Goal: Task Accomplishment & Management: Use online tool/utility

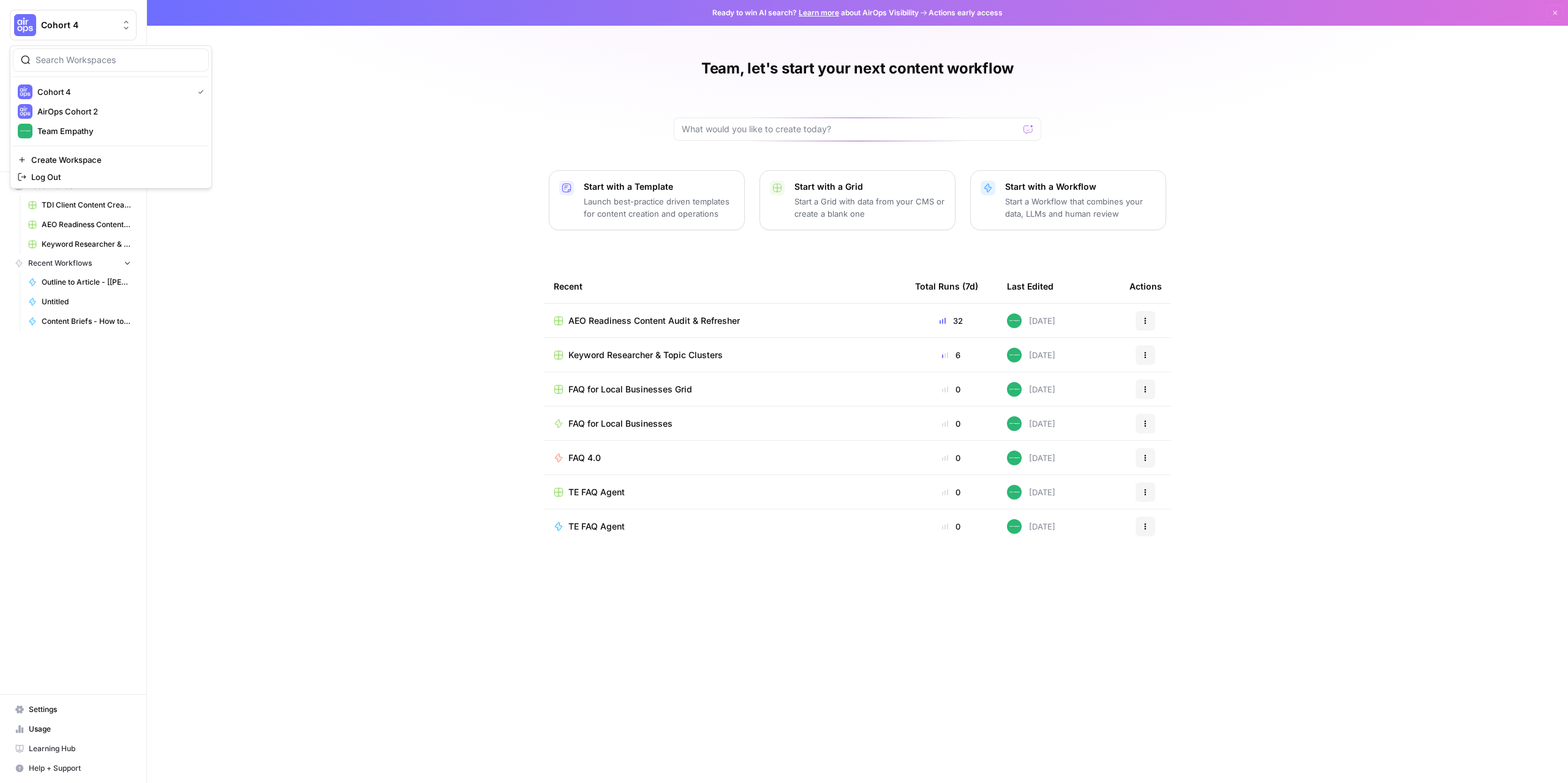
click at [90, 31] on button "Cohort 4" at bounding box center [72, 24] width 127 height 31
click at [78, 138] on div "Team Empathy" at bounding box center [111, 131] width 187 height 15
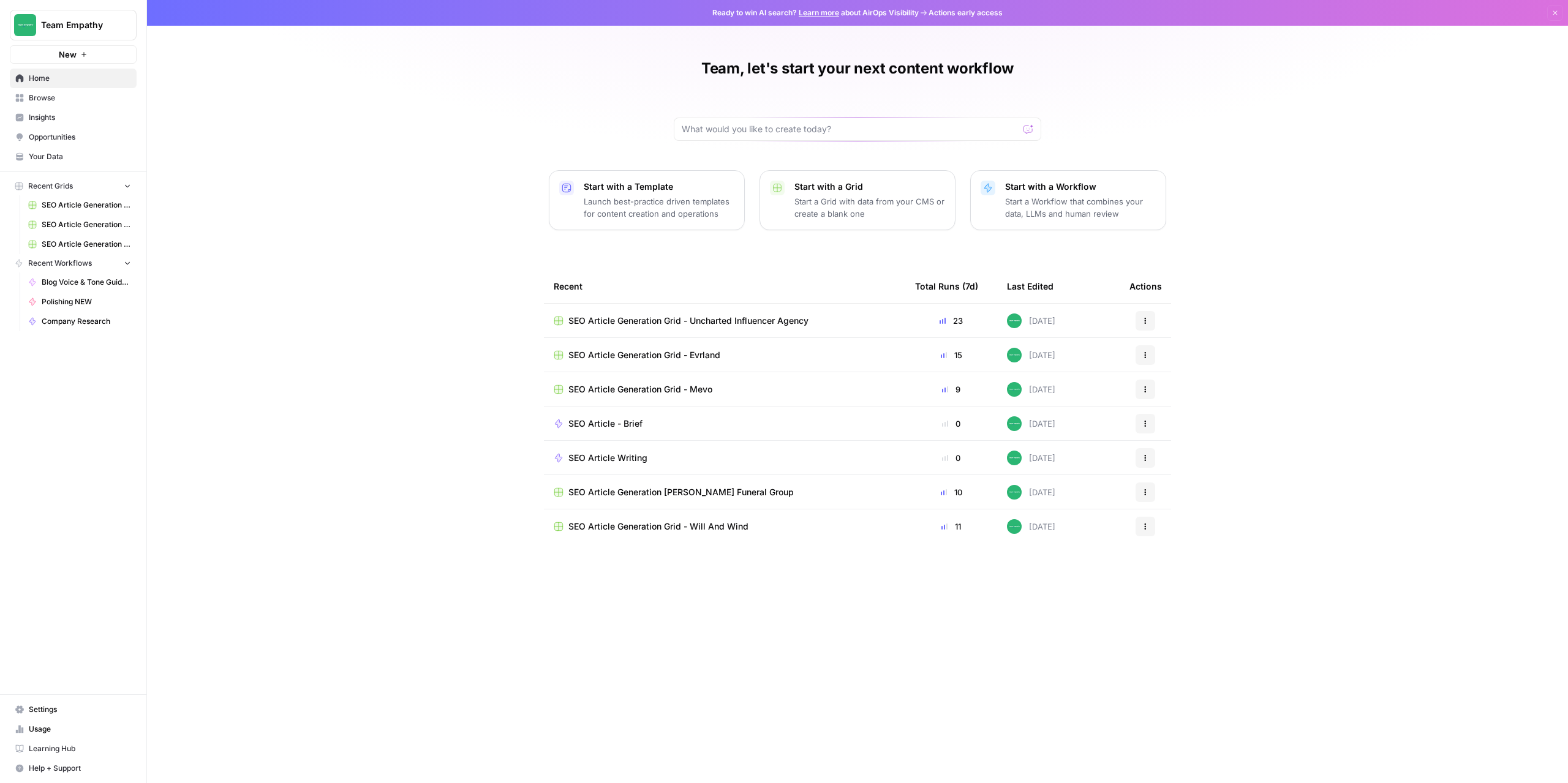
click at [50, 91] on link "Browse" at bounding box center [72, 98] width 127 height 20
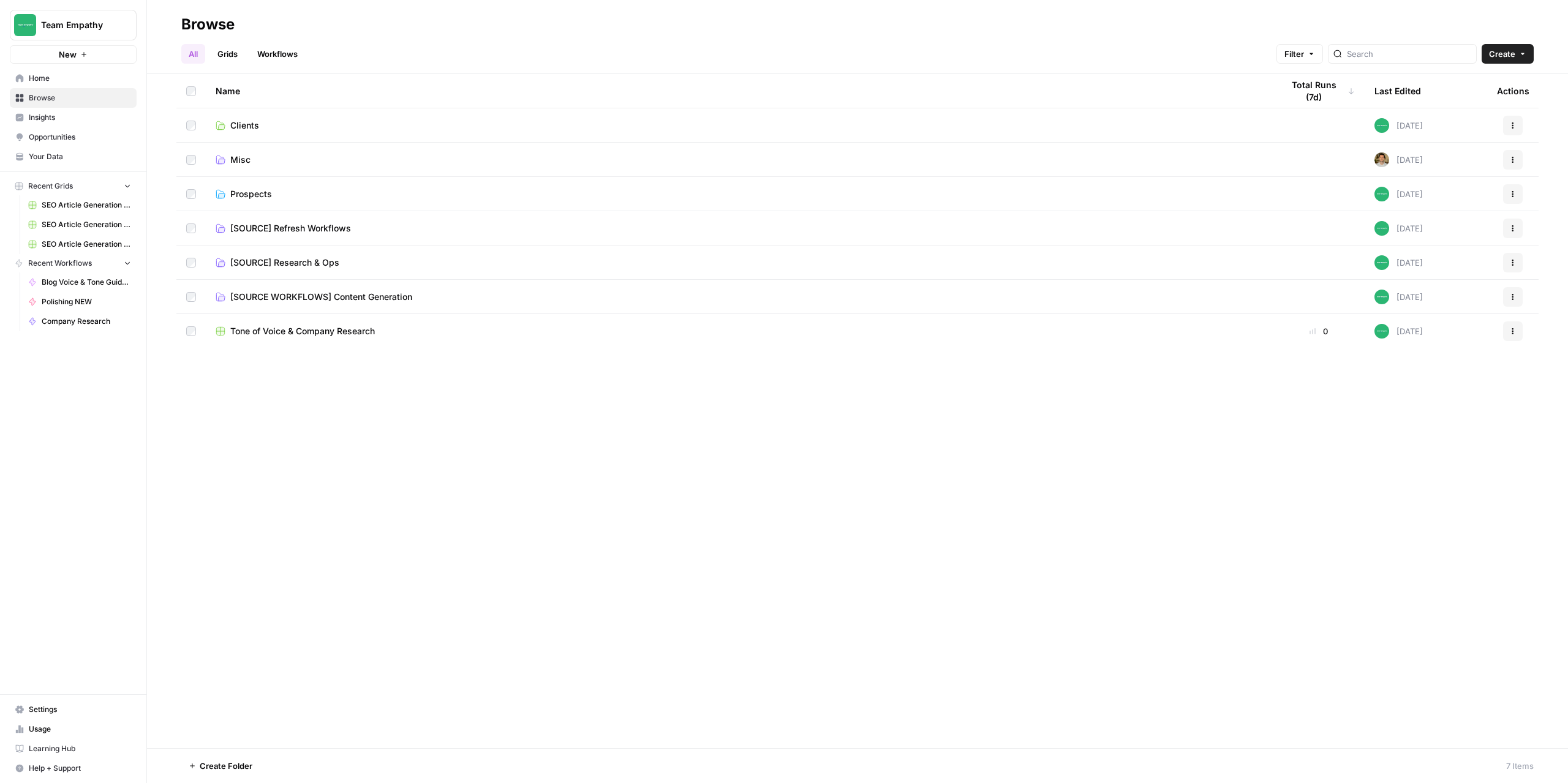
click at [277, 226] on span "[SOURCE] Refresh Workflows" at bounding box center [290, 229] width 120 height 13
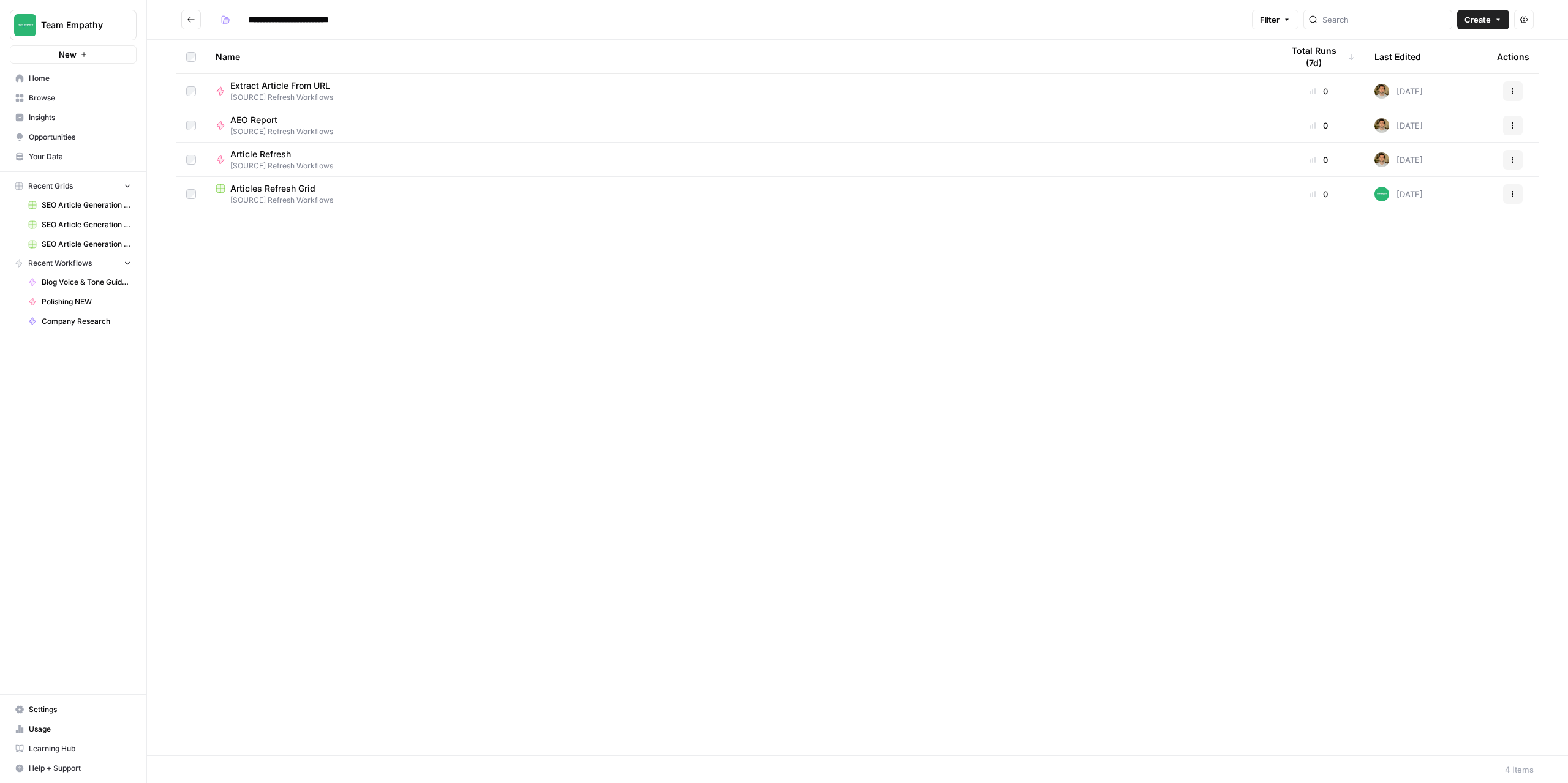
click at [268, 188] on span "Articles Refresh Grid" at bounding box center [273, 189] width 85 height 13
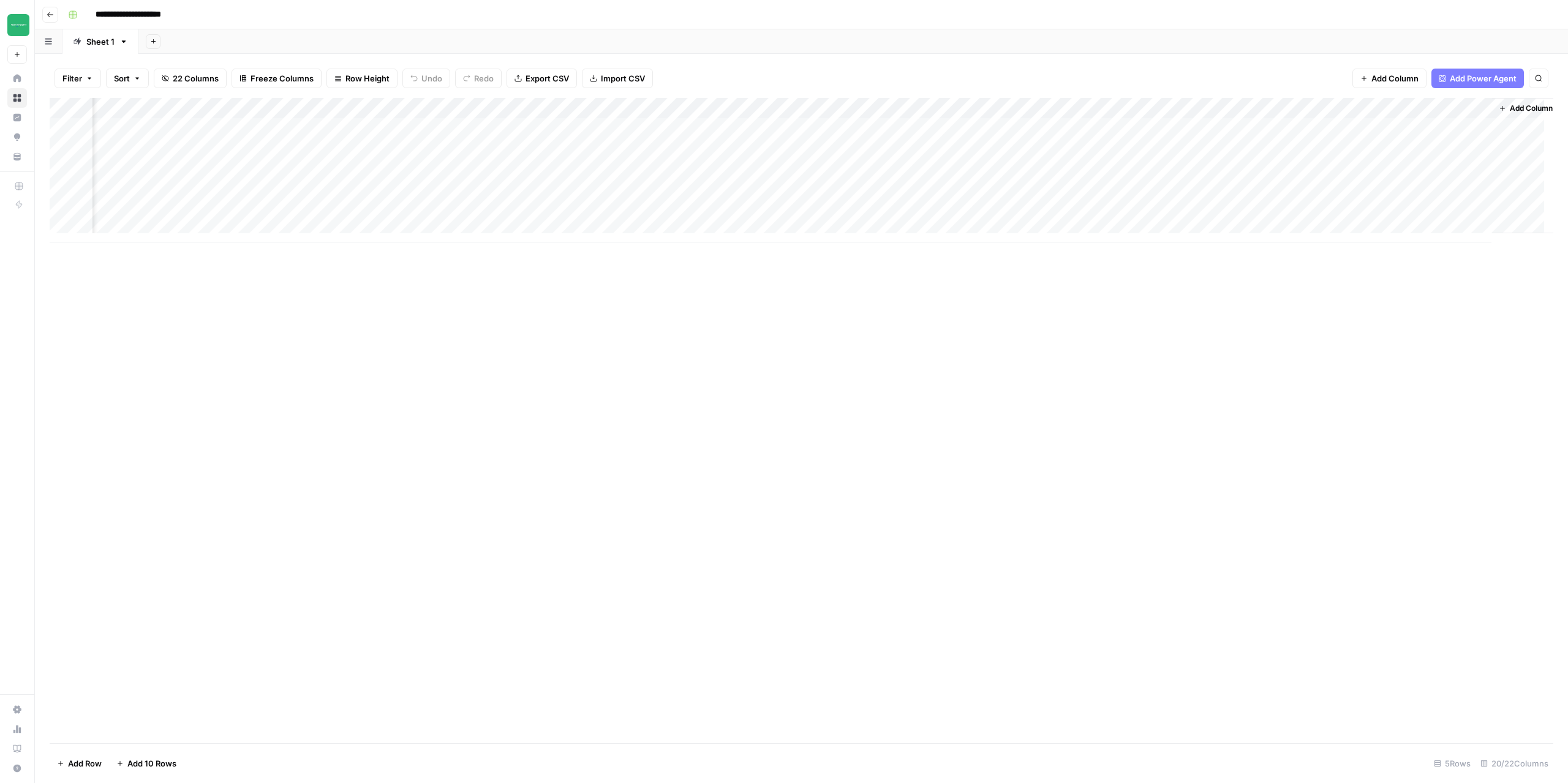
scroll to position [0, 979]
click at [1116, 129] on div "Add Column" at bounding box center [801, 171] width 1504 height 145
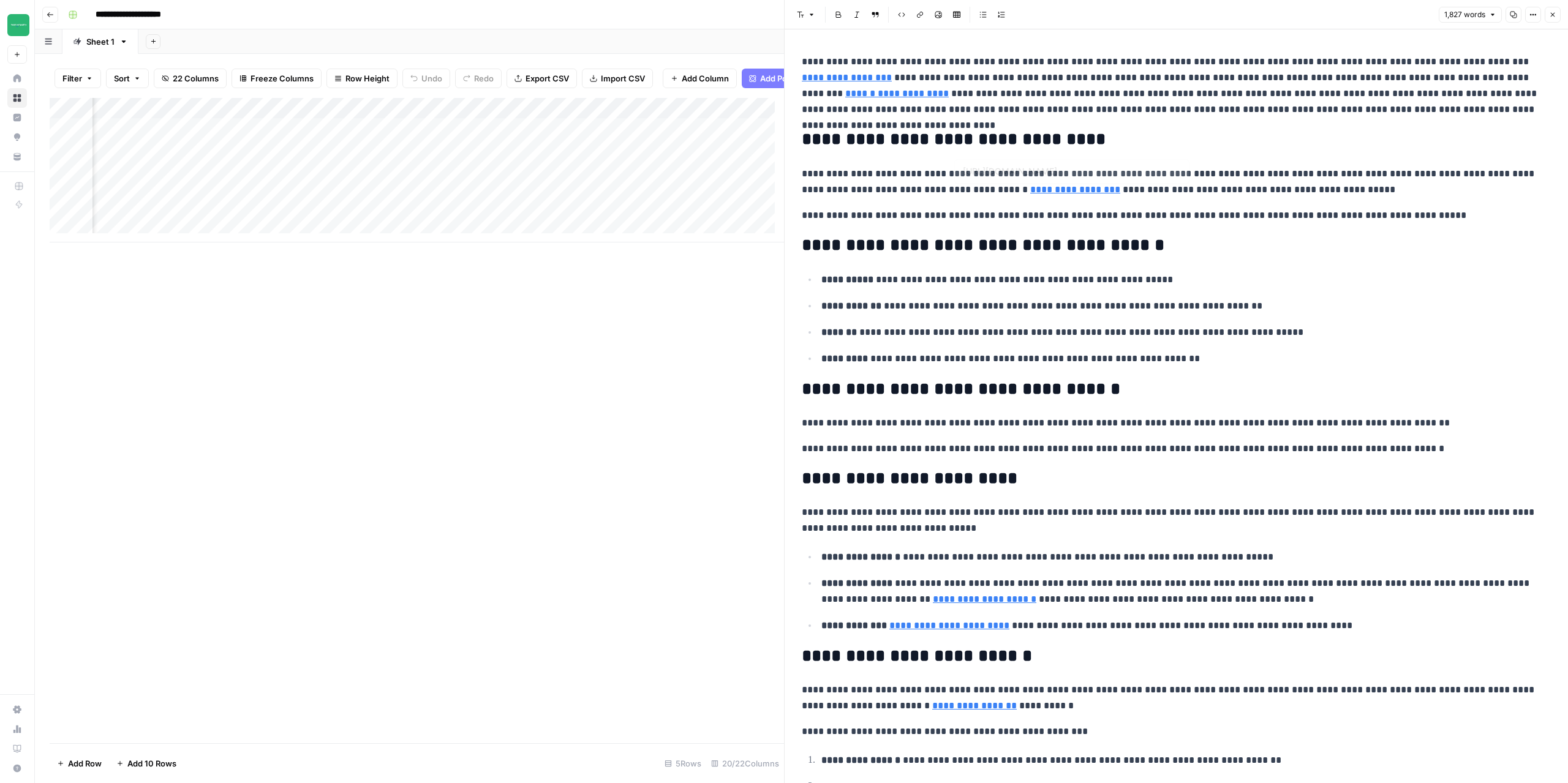
type input "[URL][DOMAIN_NAME]"
click at [1555, 15] on icon "button" at bounding box center [1552, 14] width 7 height 7
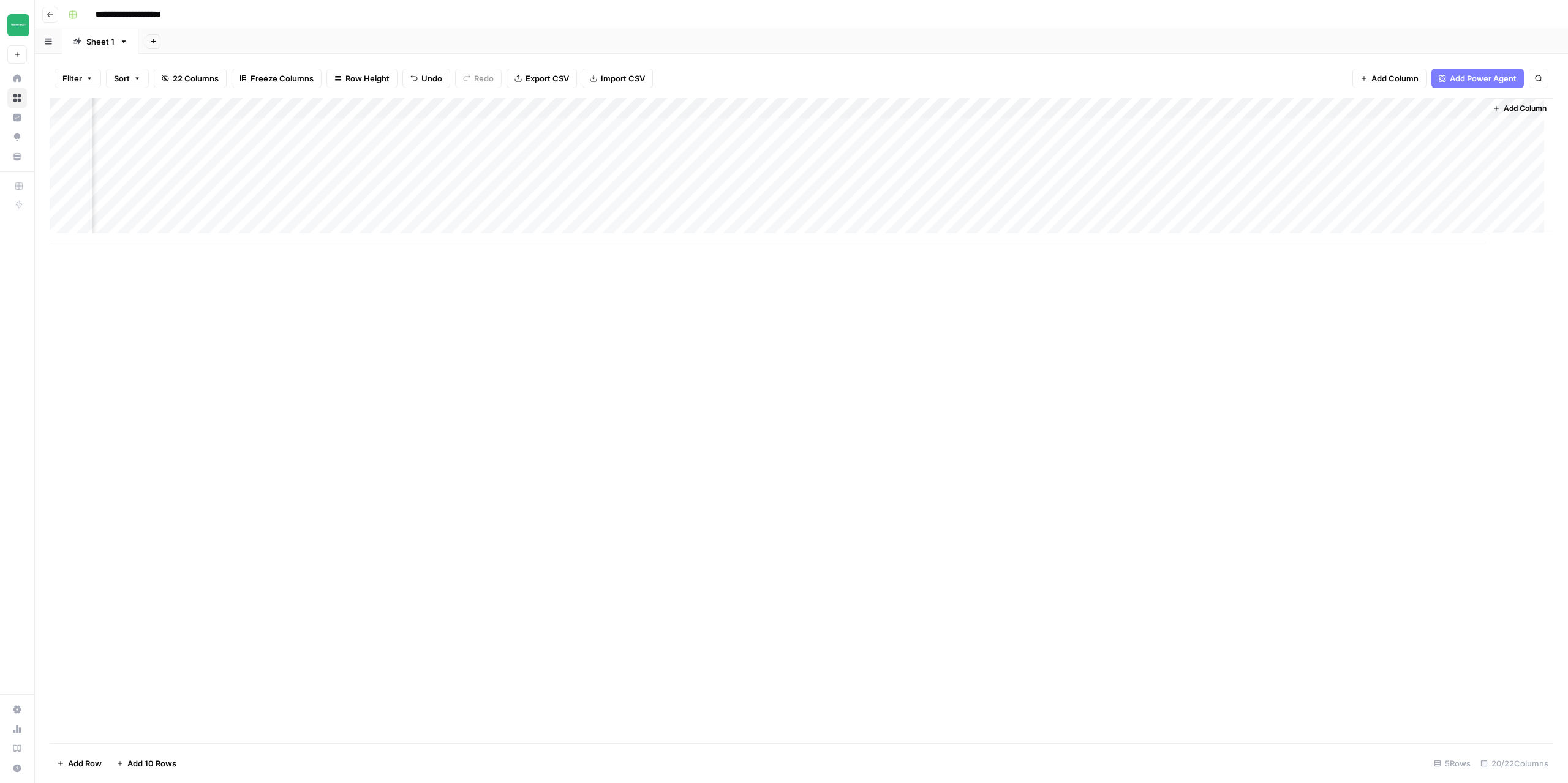
scroll to position [0, 965]
click at [1228, 129] on div "Add Column" at bounding box center [801, 171] width 1504 height 145
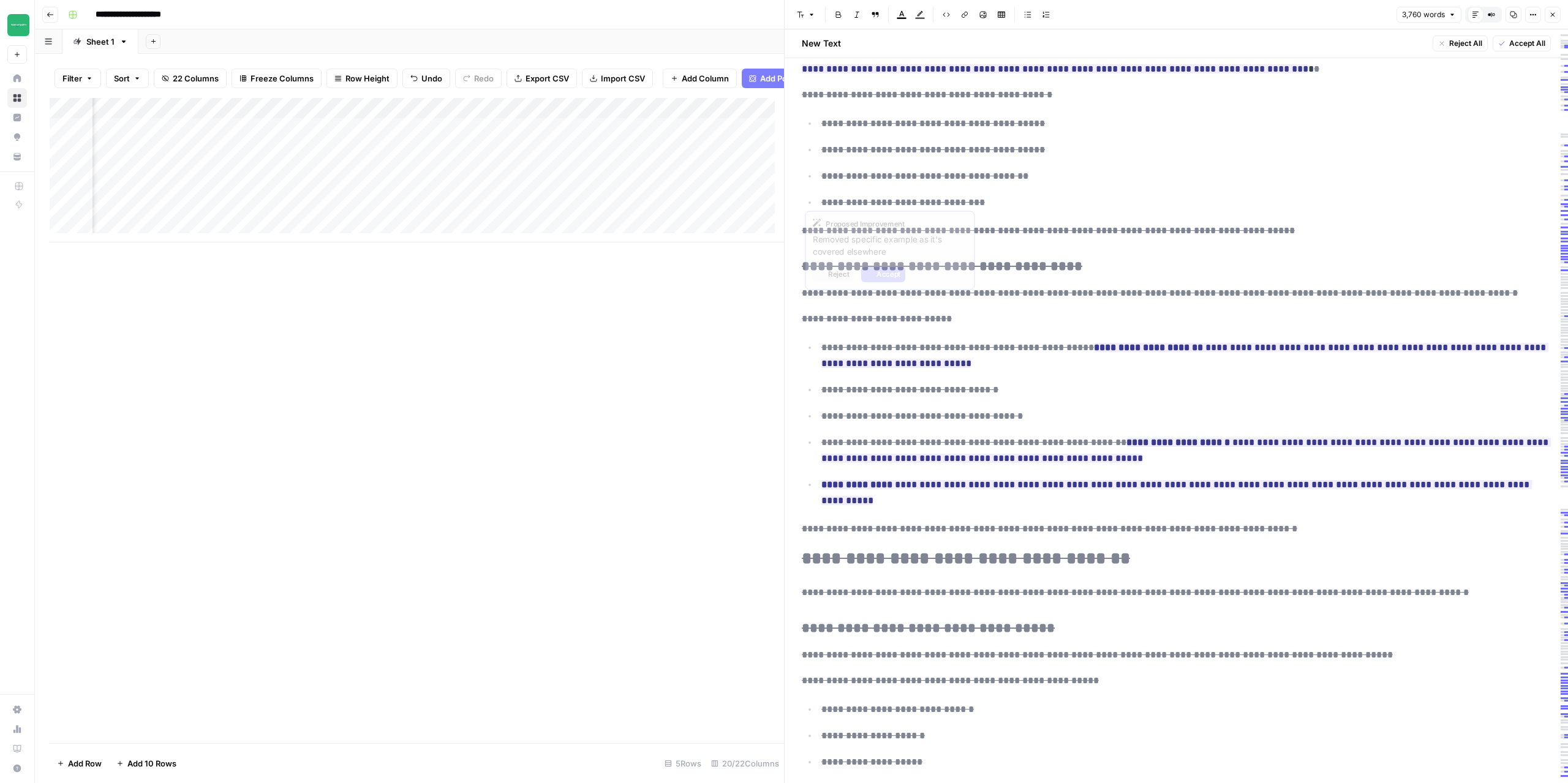
scroll to position [2879, 0]
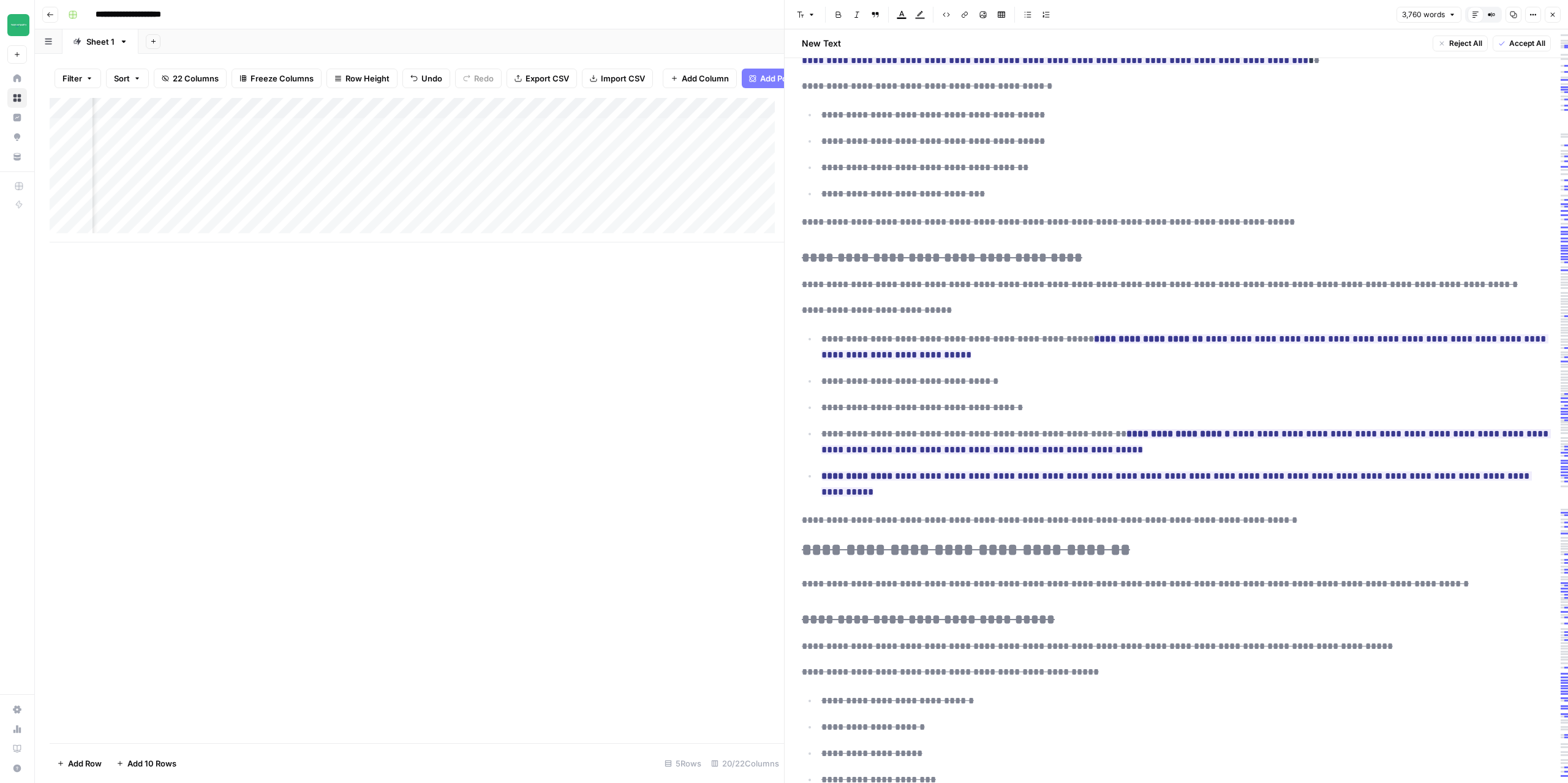
click at [1555, 16] on icon "button" at bounding box center [1552, 14] width 7 height 7
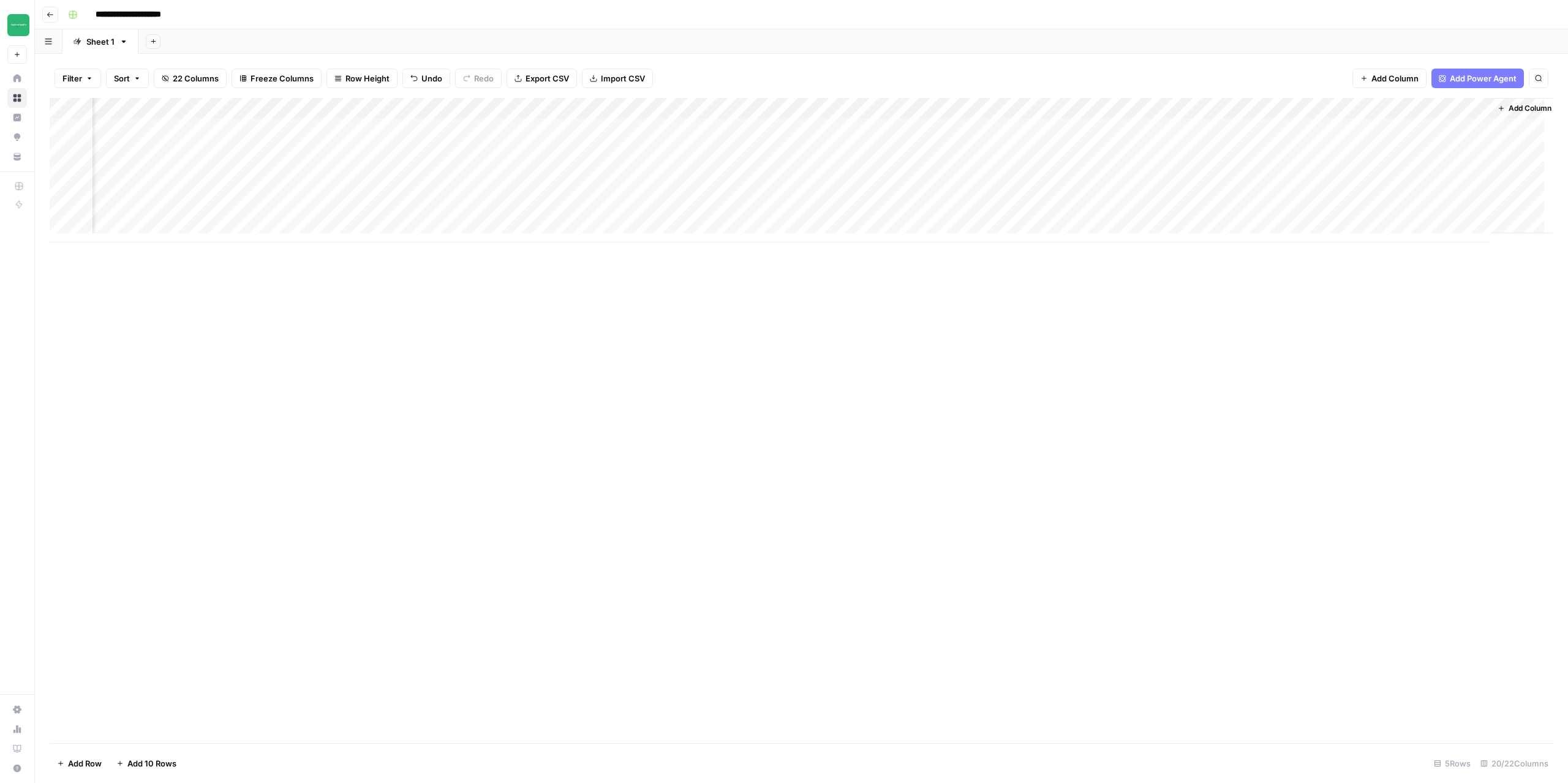
click at [1366, 127] on div "Add Column" at bounding box center [801, 171] width 1504 height 145
drag, startPoint x: 1255, startPoint y: 229, endPoint x: 1323, endPoint y: 231, distance: 68.0
click at [1319, 231] on div "Add Column" at bounding box center [801, 171] width 1504 height 145
click at [1132, 128] on div "Add Column" at bounding box center [801, 181] width 1504 height 165
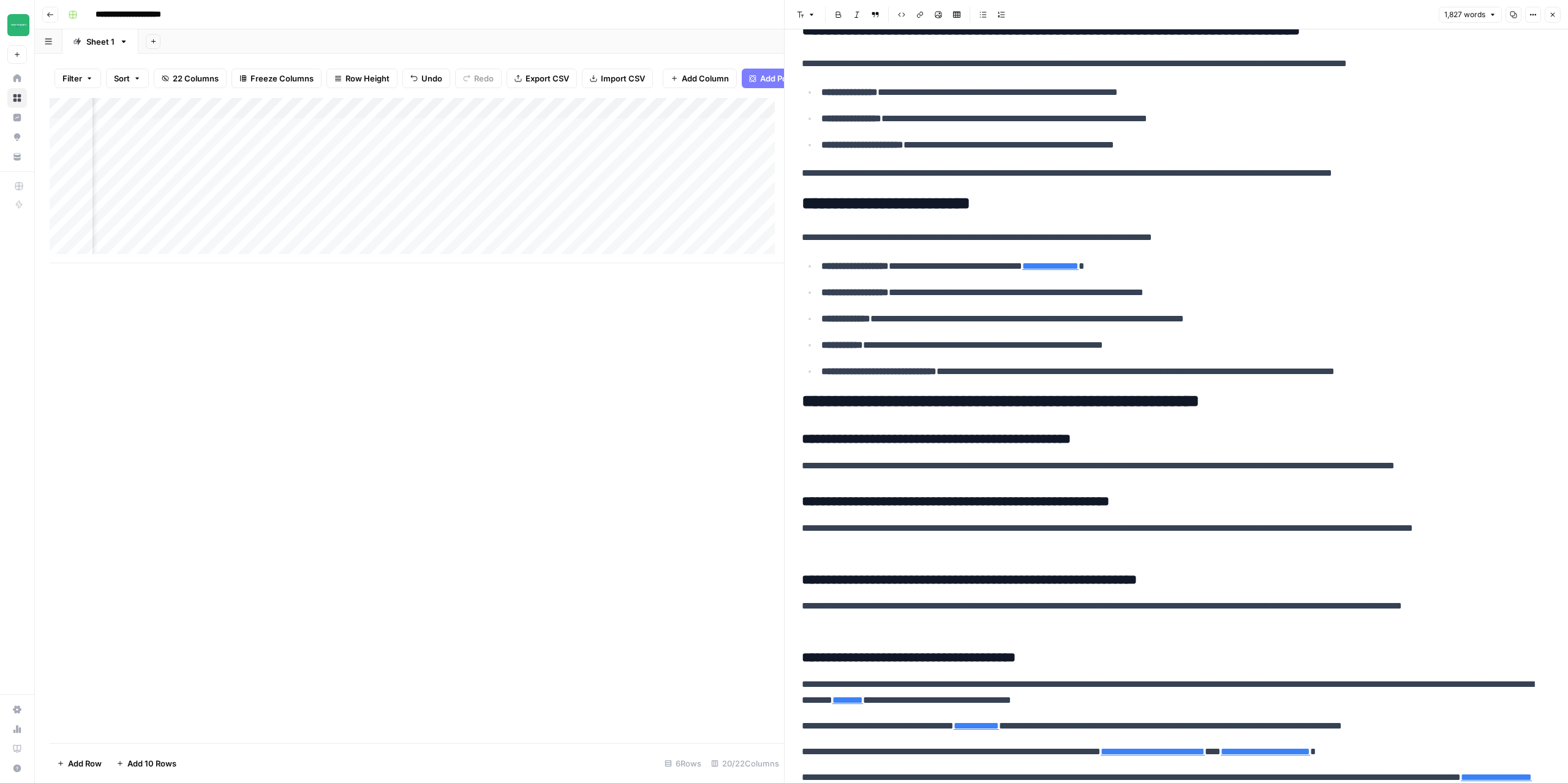
scroll to position [2879, 0]
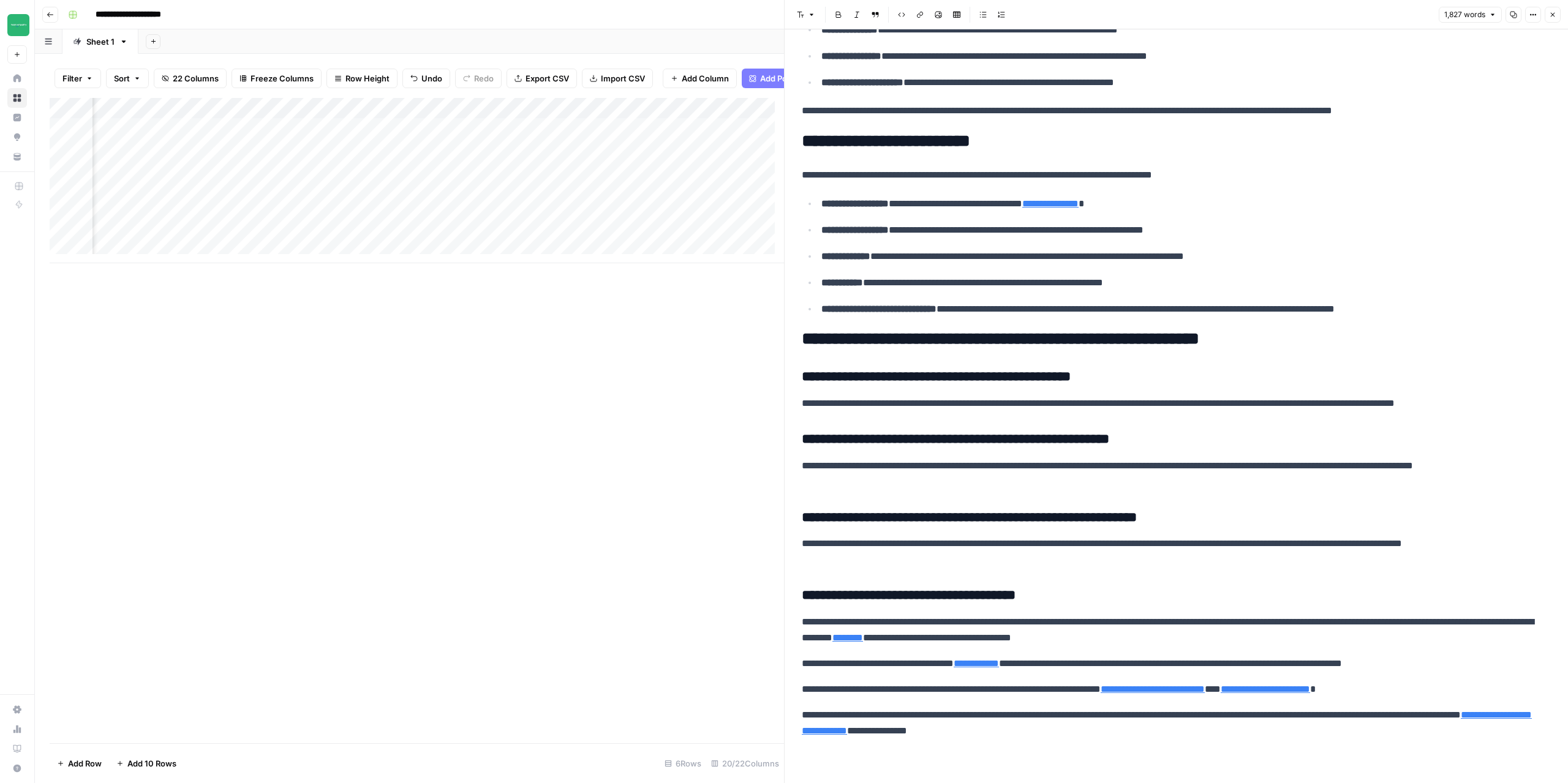
click at [1551, 13] on icon "button" at bounding box center [1552, 14] width 7 height 7
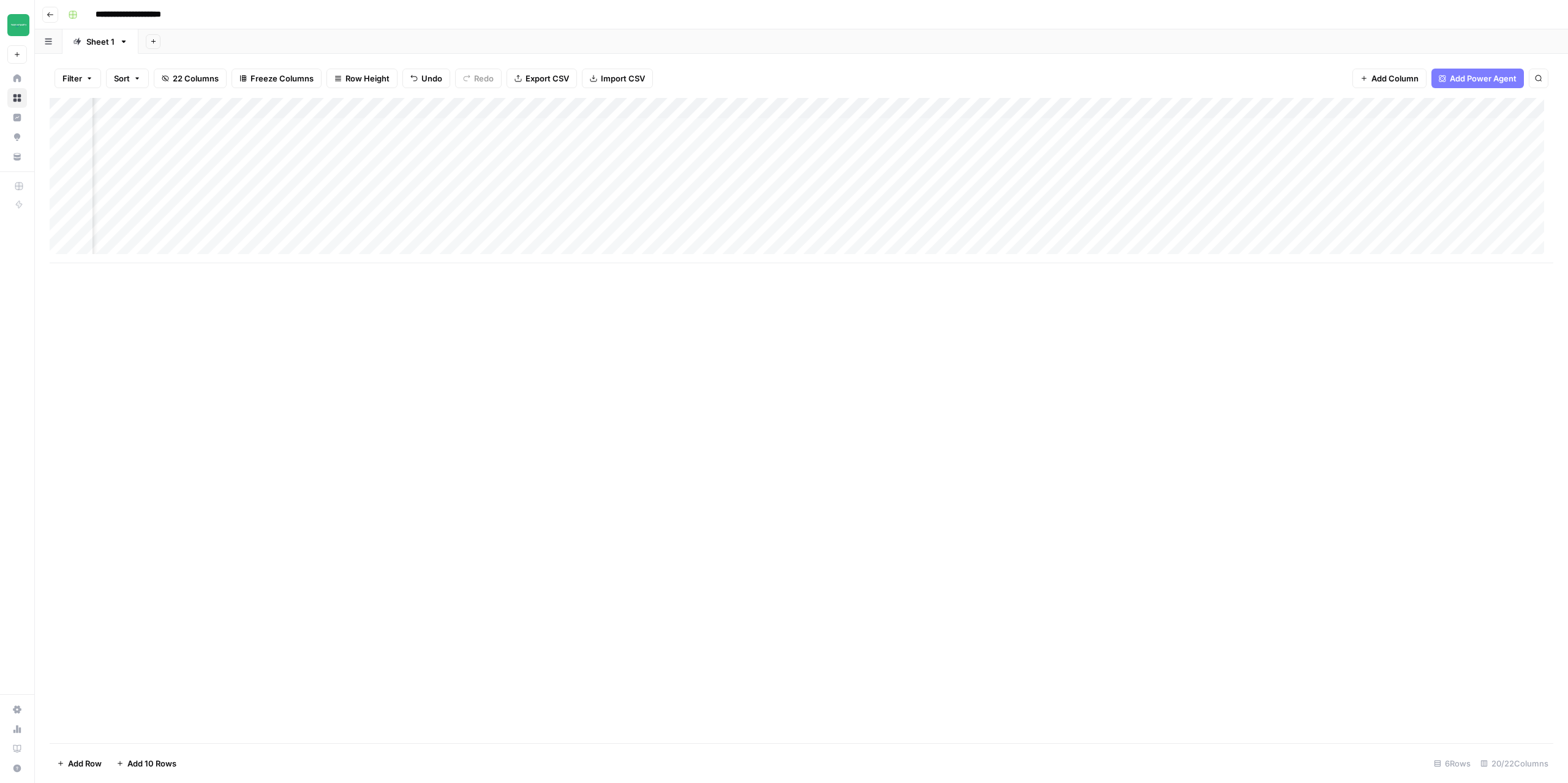
scroll to position [0, 979]
click at [1120, 128] on div "Add Column" at bounding box center [801, 181] width 1504 height 165
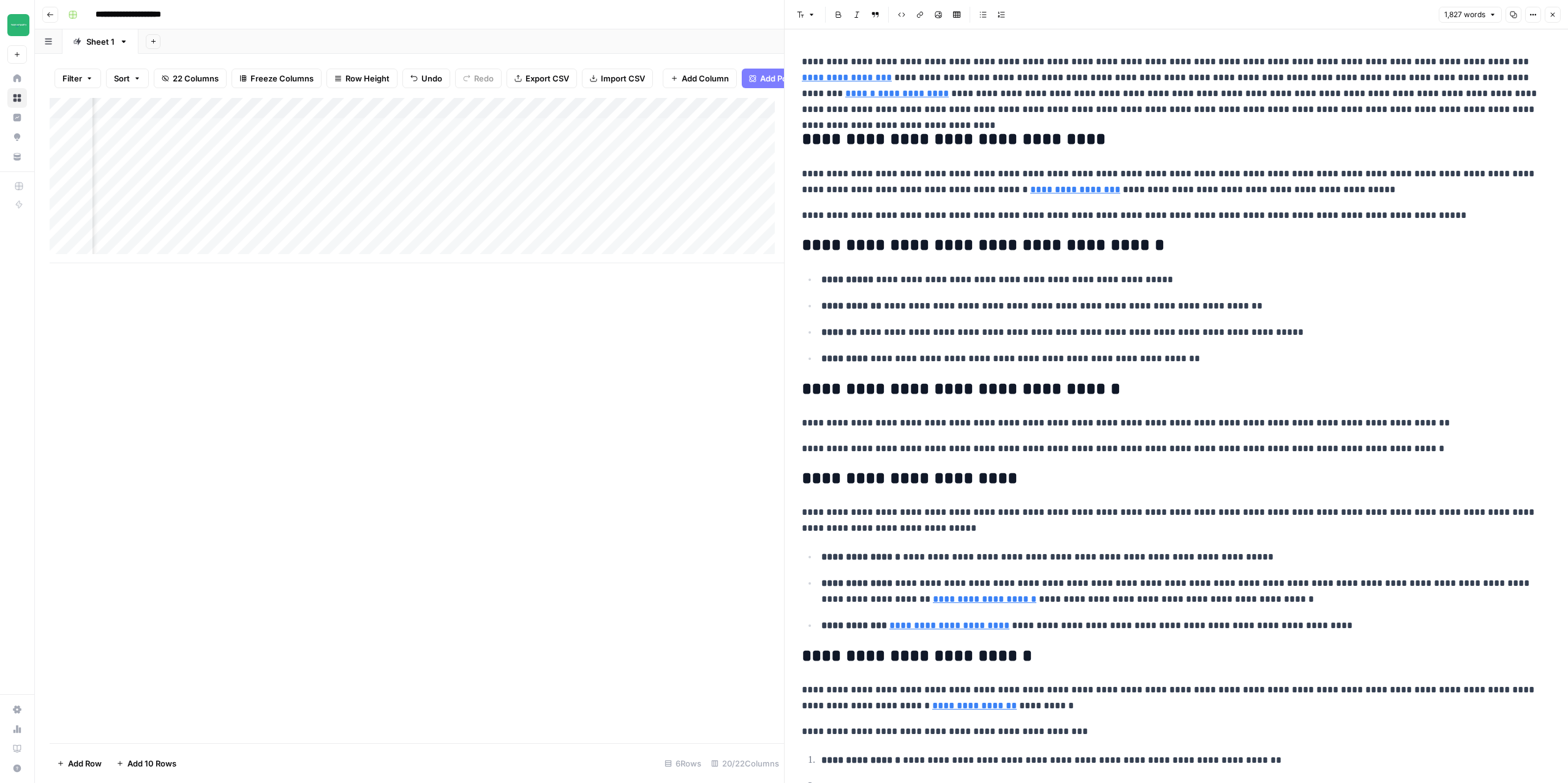
click at [1551, 10] on button "Close" at bounding box center [1553, 15] width 16 height 16
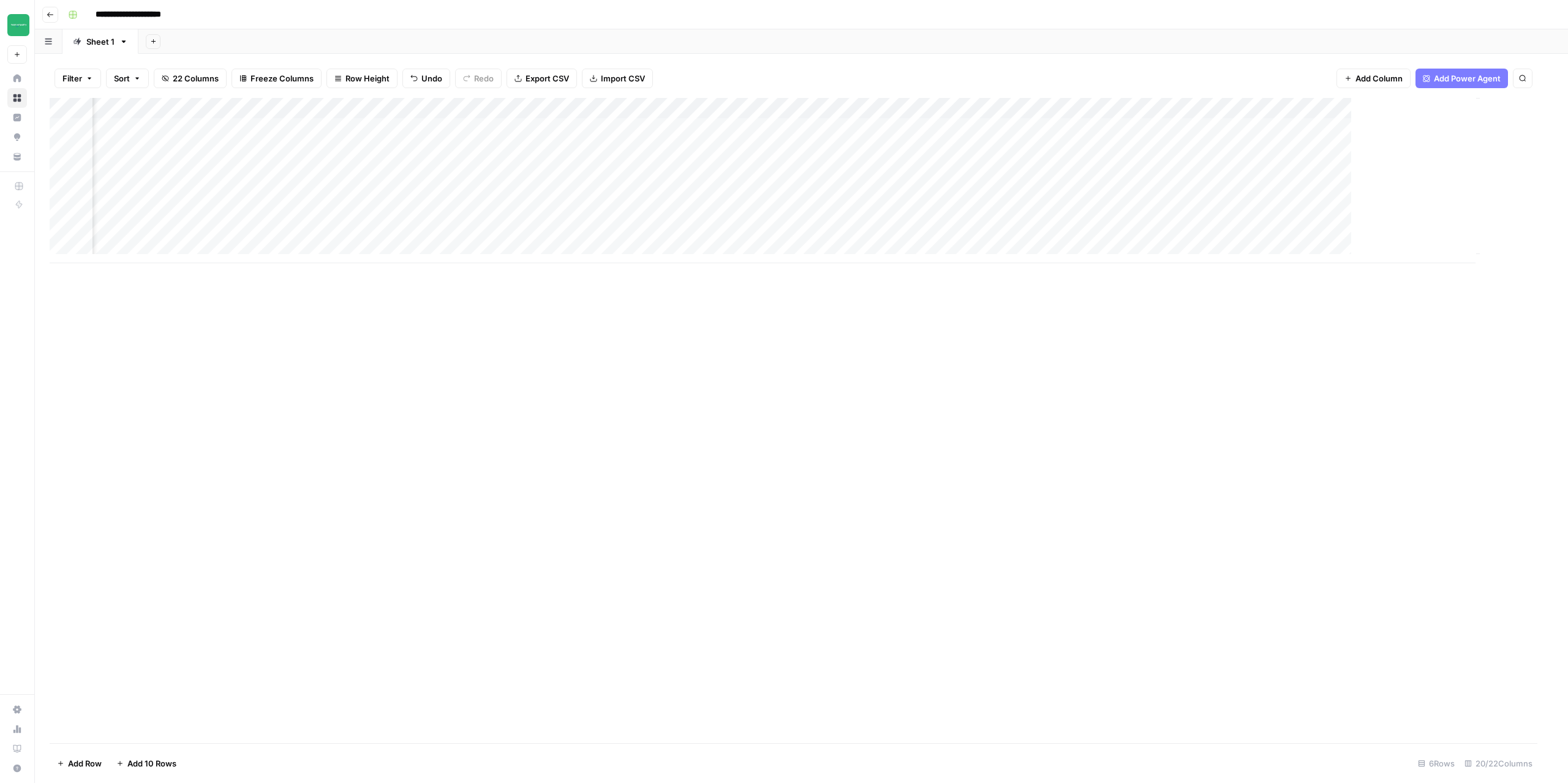
scroll to position [0, 965]
click at [1230, 127] on div "Add Column" at bounding box center [801, 181] width 1504 height 165
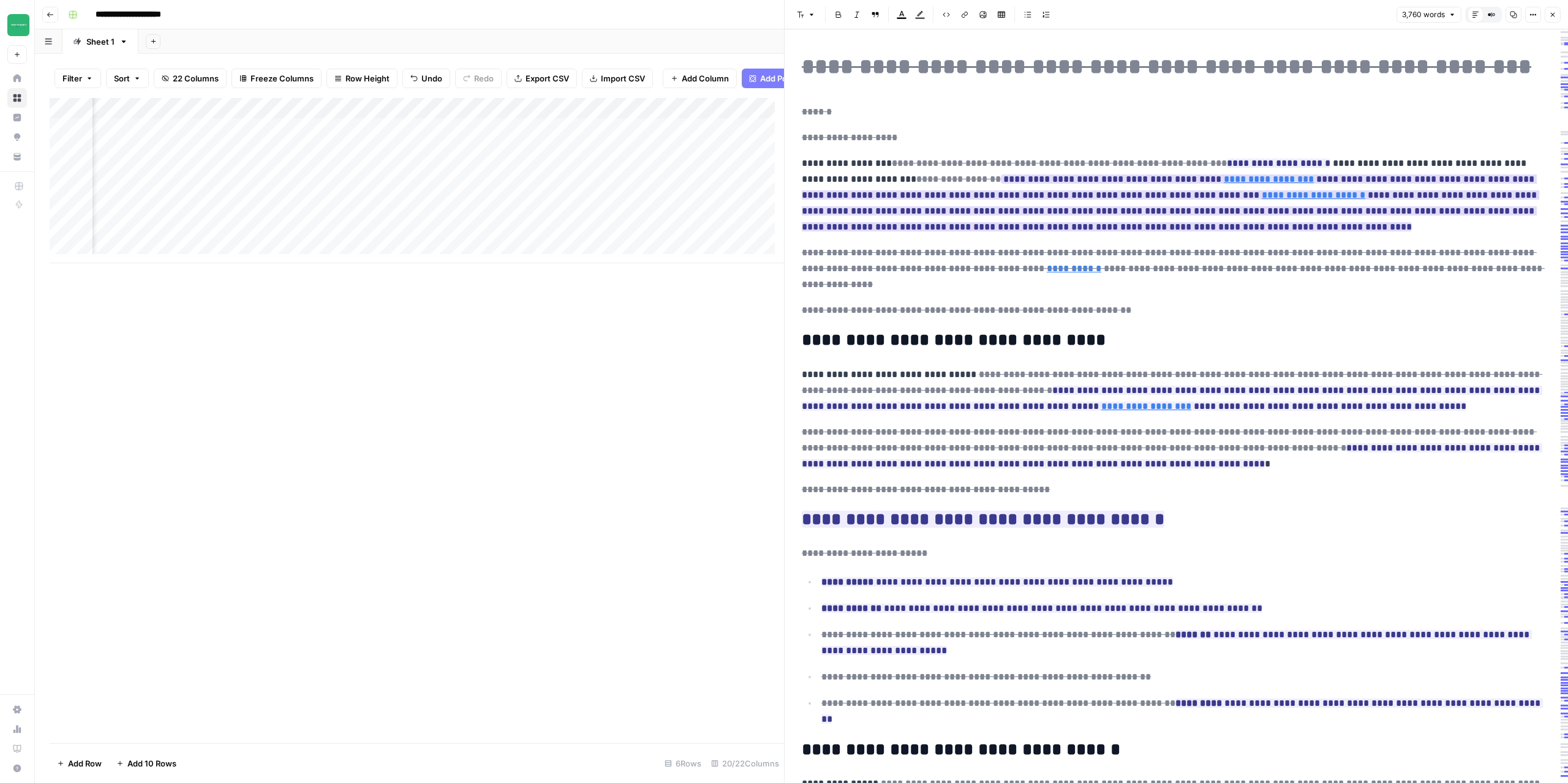
type input "[URL][DOMAIN_NAME]"
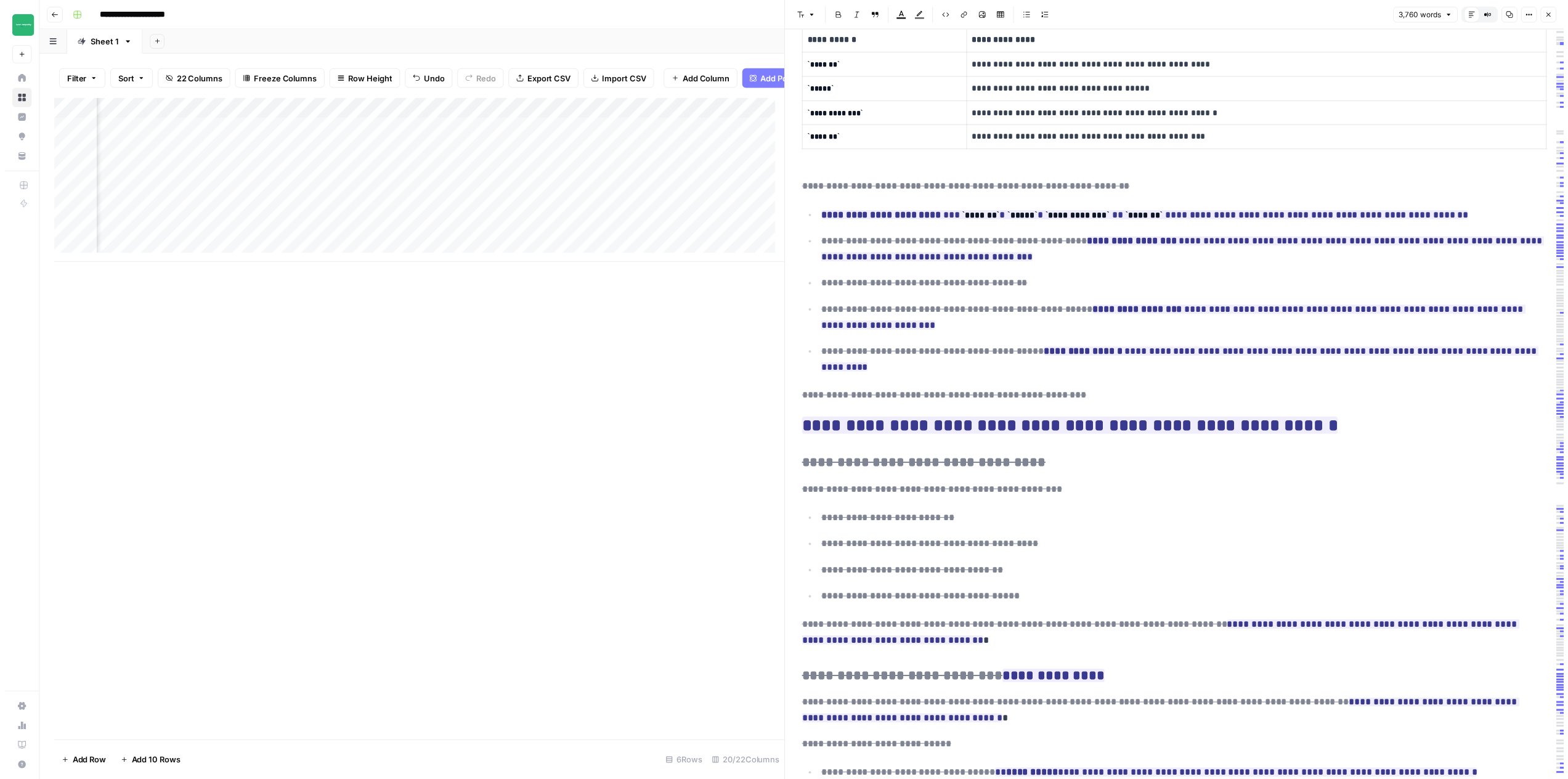
scroll to position [4372, 0]
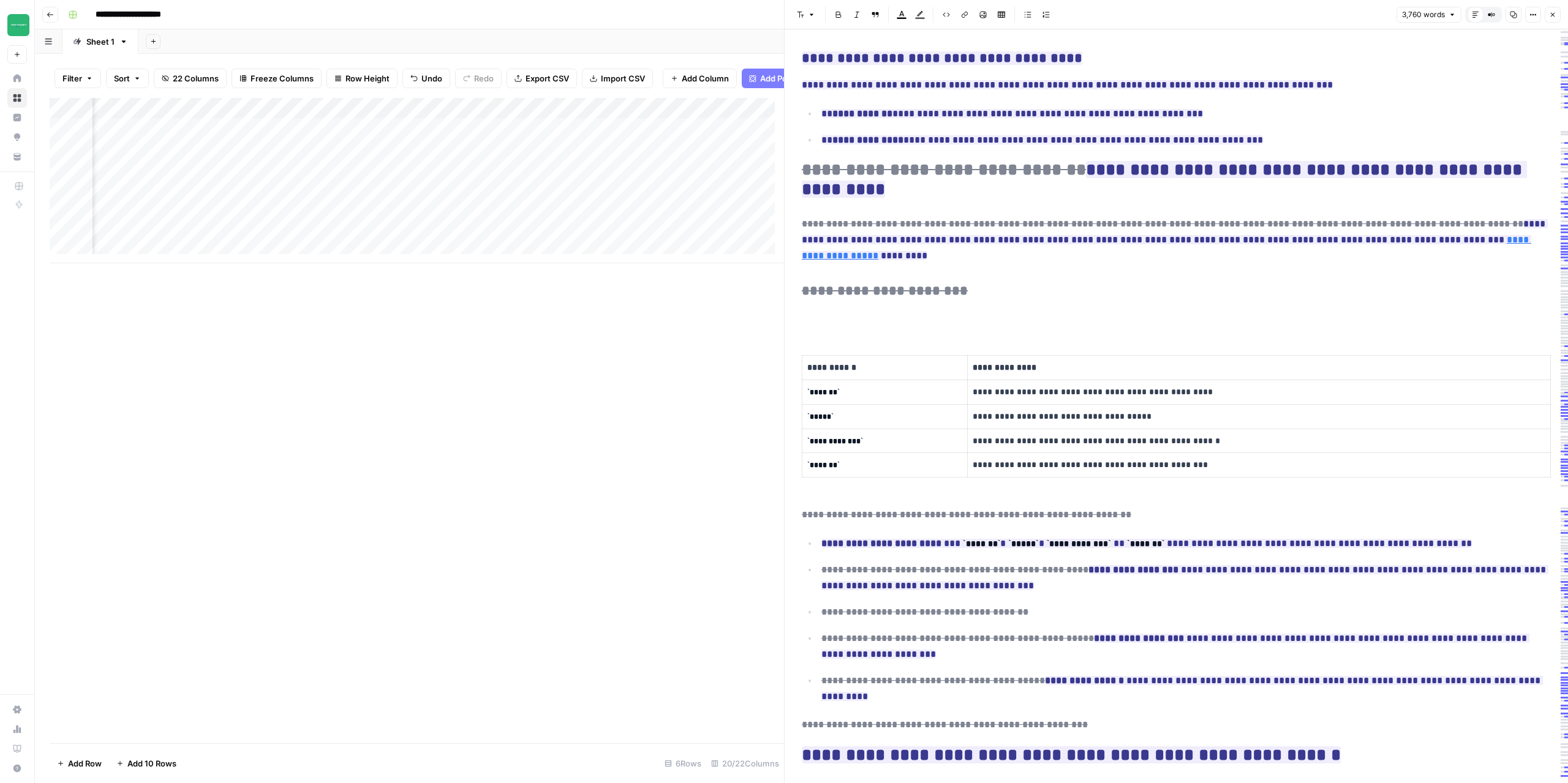
click at [1551, 13] on icon "button" at bounding box center [1552, 14] width 7 height 7
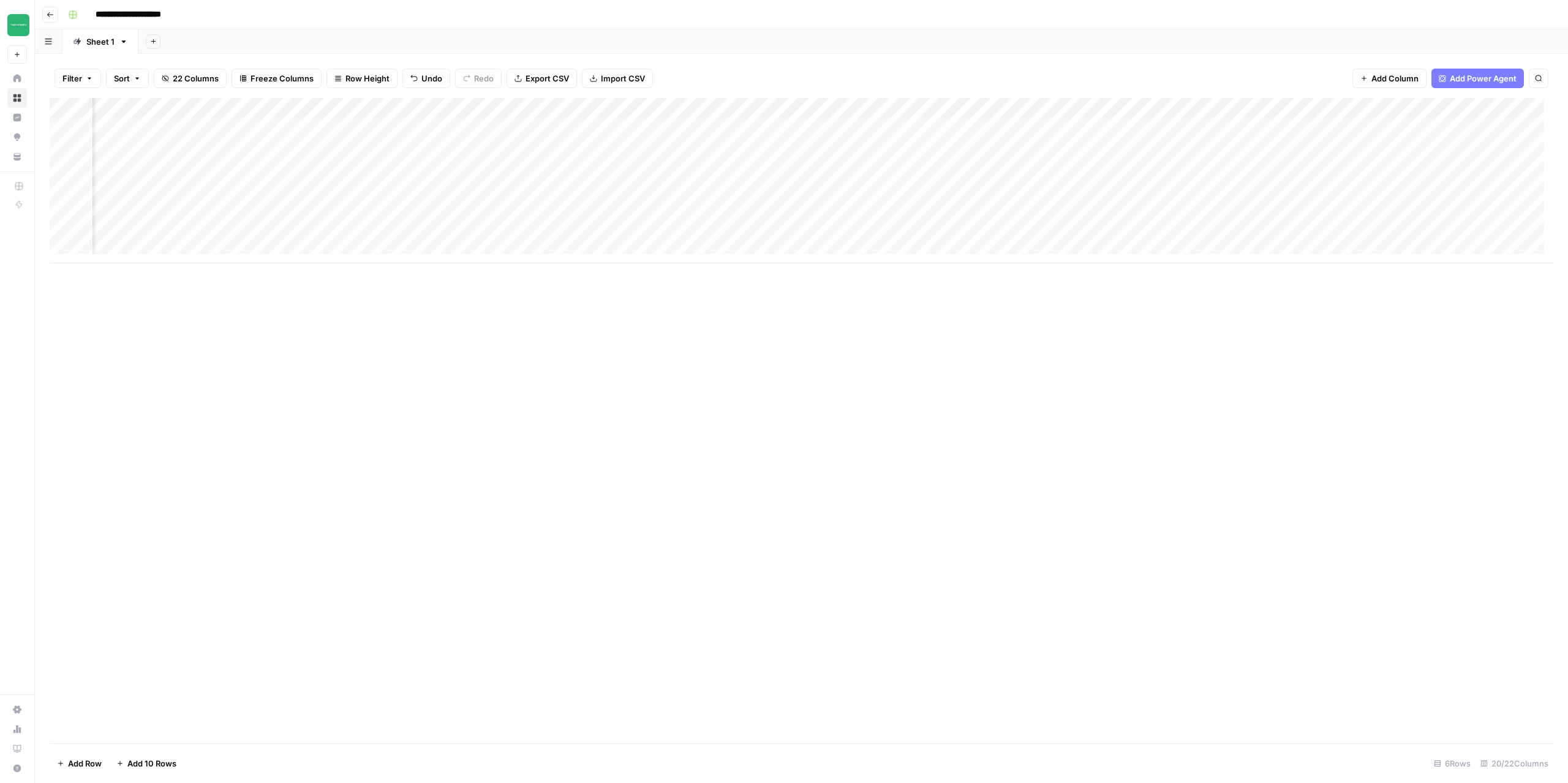
scroll to position [0, 979]
